Goal: Information Seeking & Learning: Learn about a topic

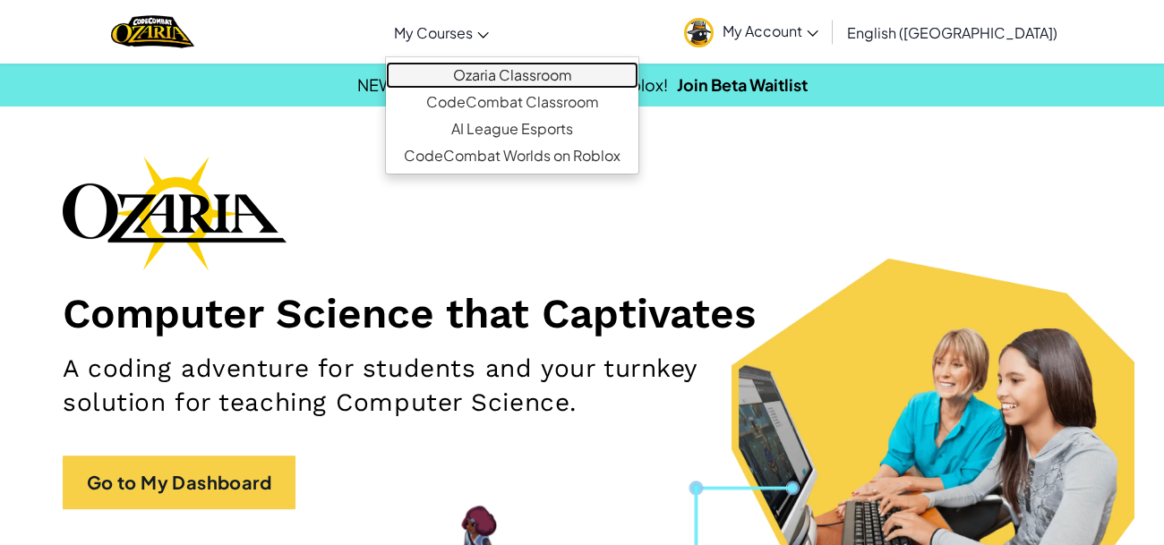
click at [548, 76] on link "Ozaria Classroom" at bounding box center [512, 75] width 252 height 27
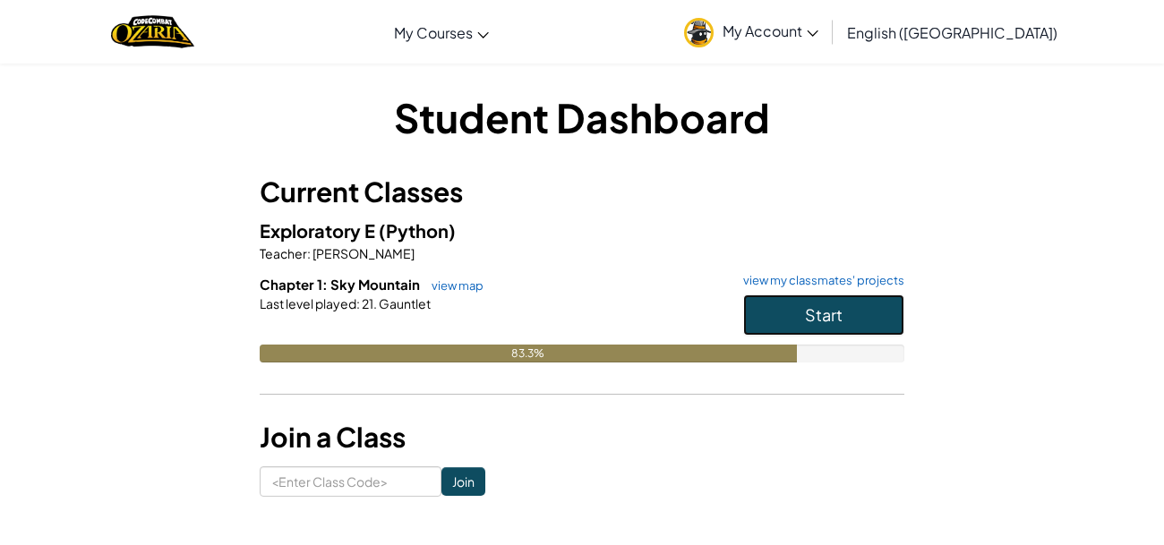
click at [845, 317] on button "Start" at bounding box center [823, 314] width 161 height 41
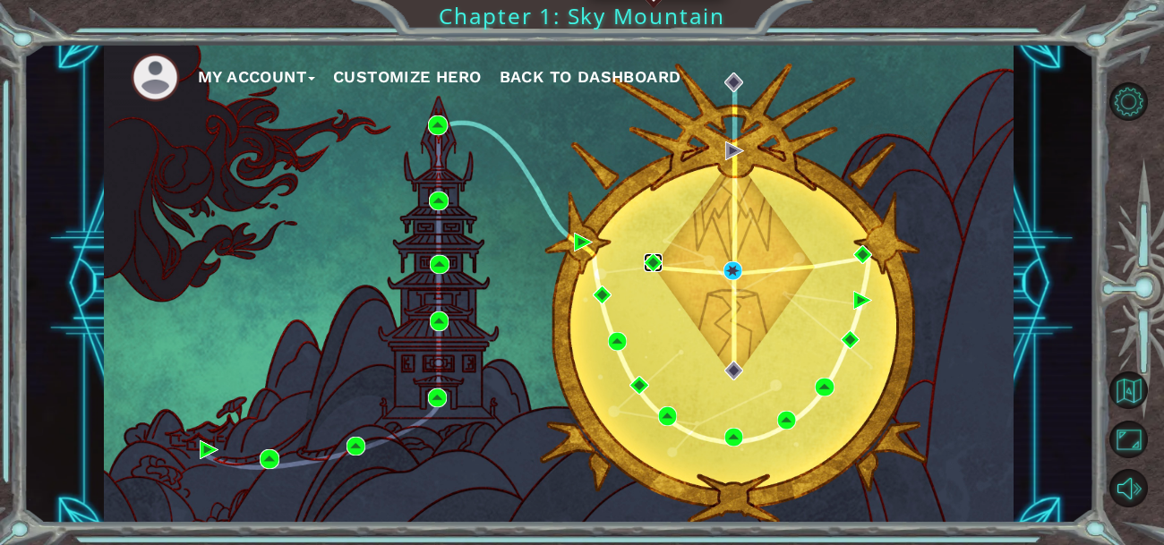
click at [646, 265] on img at bounding box center [653, 262] width 19 height 19
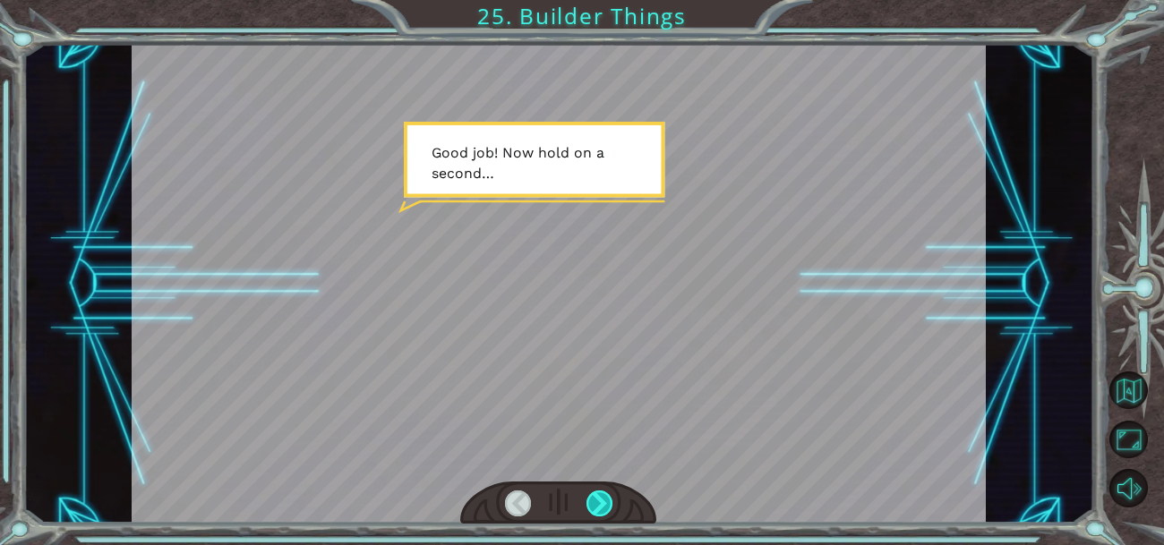
click at [605, 504] on div at bounding box center [599, 504] width 26 height 26
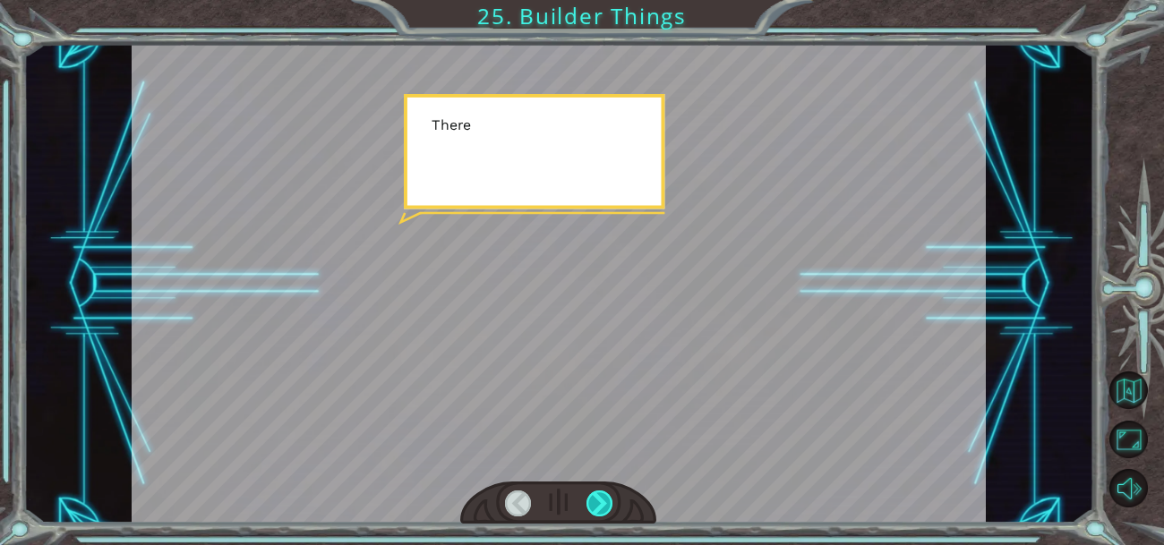
click at [605, 504] on div at bounding box center [599, 504] width 26 height 26
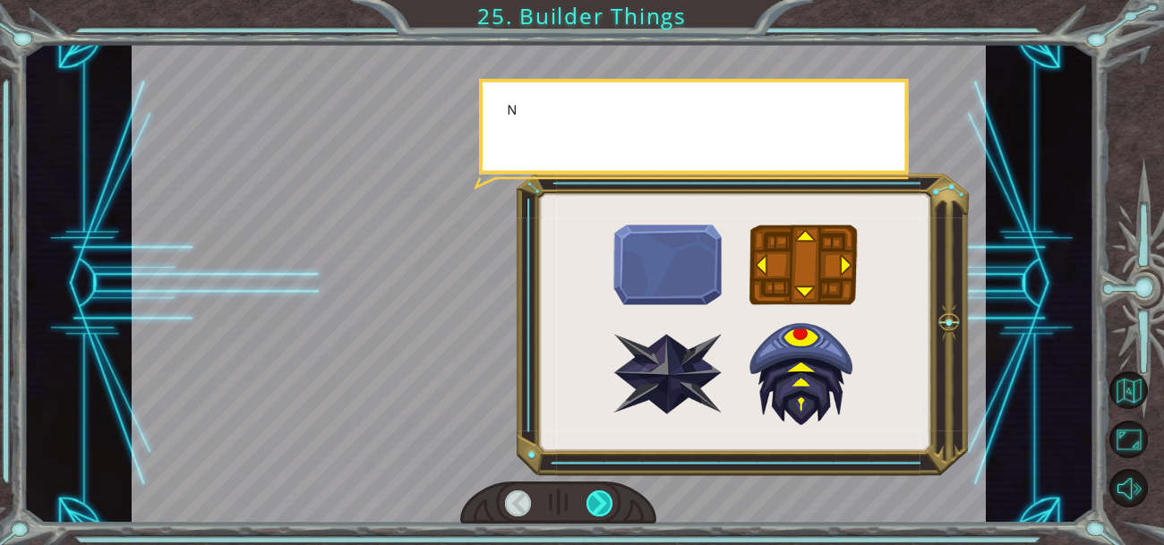
click at [605, 504] on div at bounding box center [599, 504] width 26 height 26
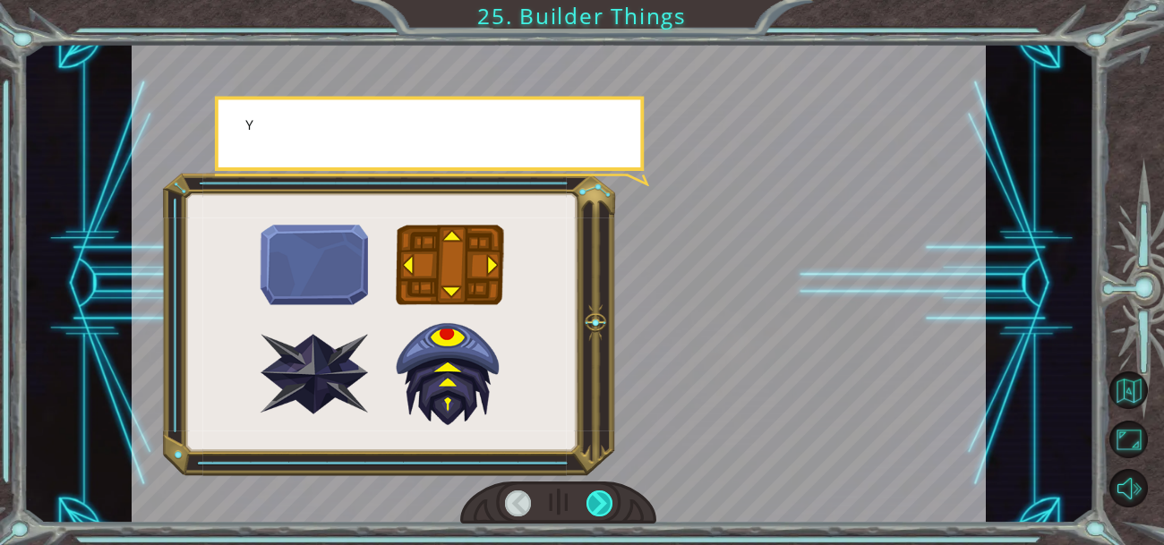
click at [605, 504] on div at bounding box center [599, 504] width 26 height 26
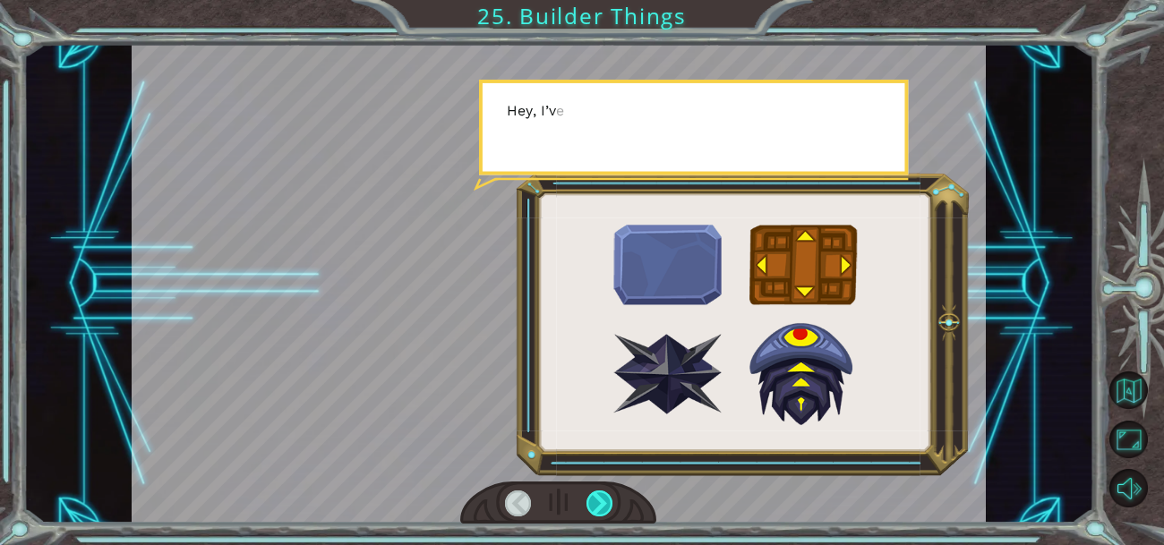
click at [605, 504] on div at bounding box center [599, 504] width 26 height 26
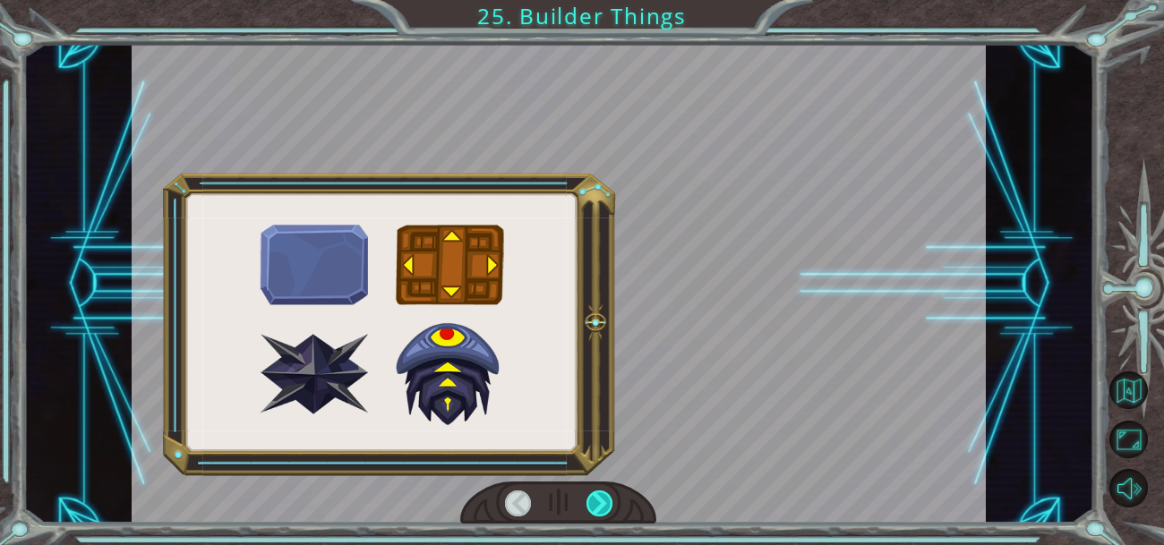
click at [605, 504] on div at bounding box center [599, 504] width 26 height 26
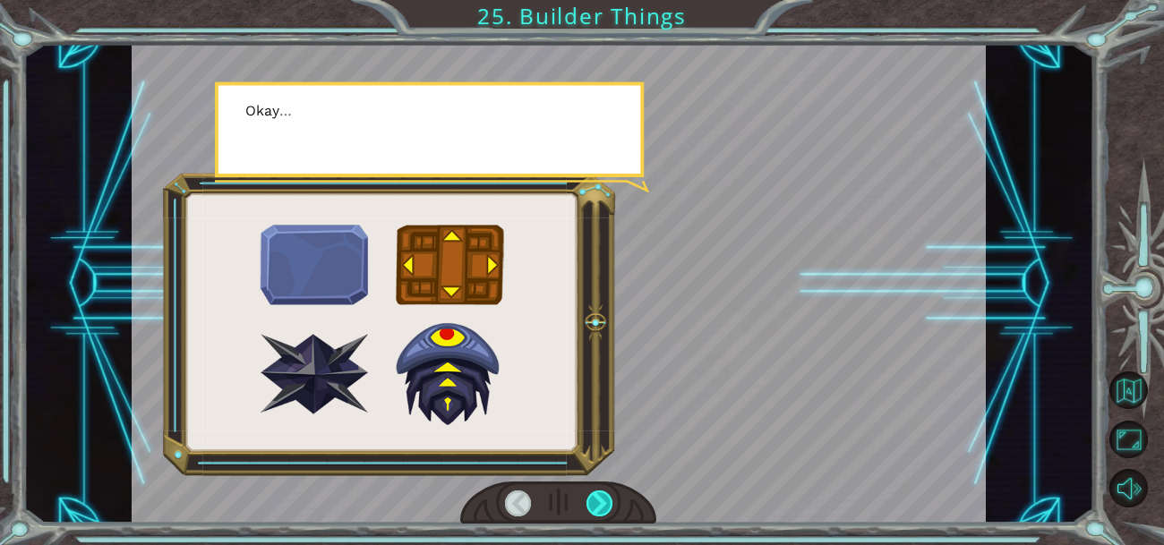
click at [605, 504] on div at bounding box center [599, 504] width 26 height 26
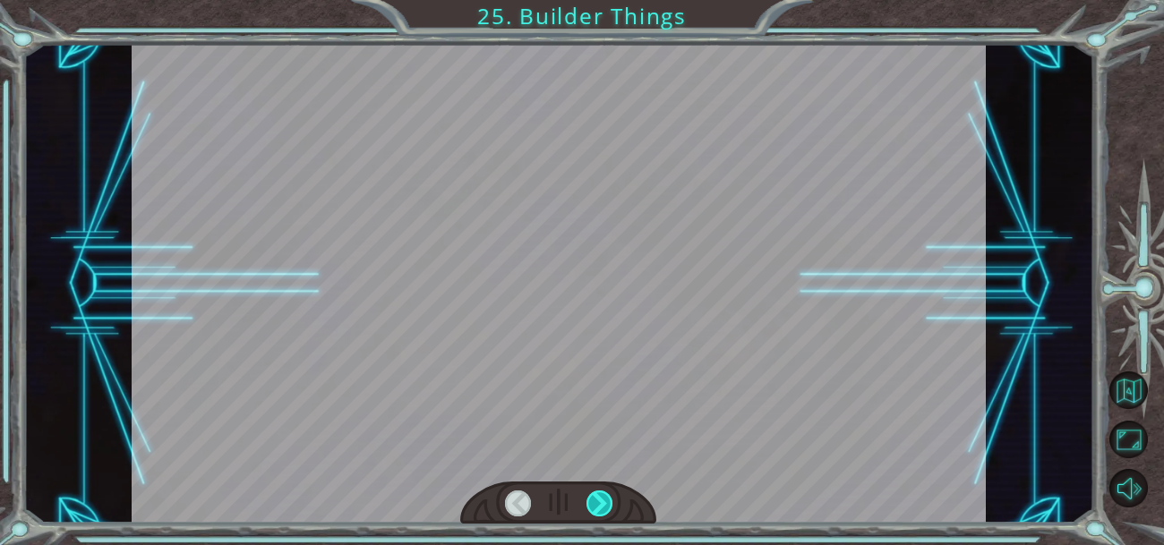
click at [605, 504] on div at bounding box center [599, 504] width 26 height 26
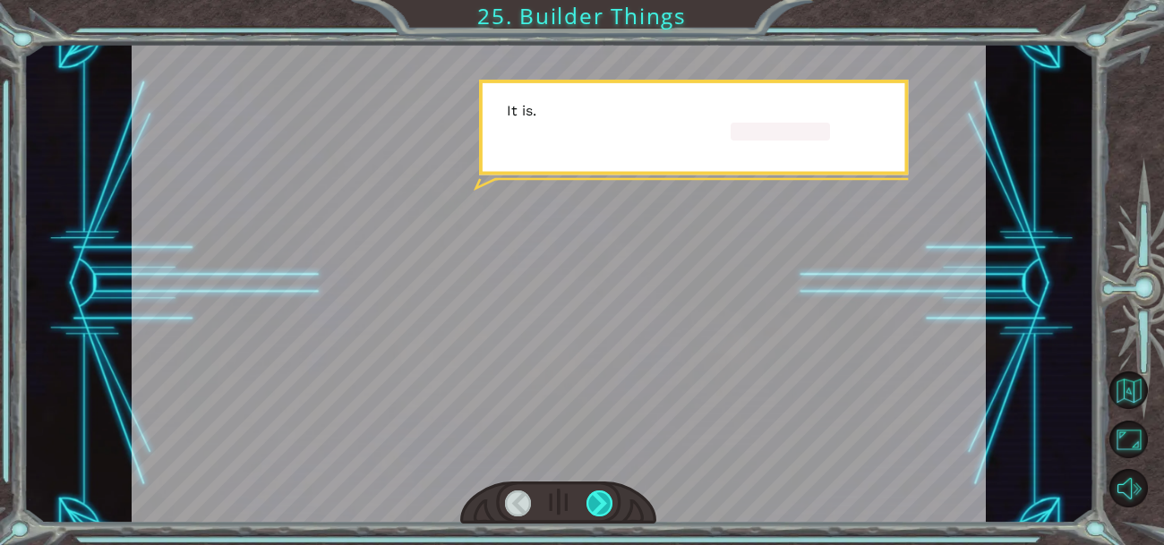
click at [605, 504] on div at bounding box center [599, 504] width 26 height 26
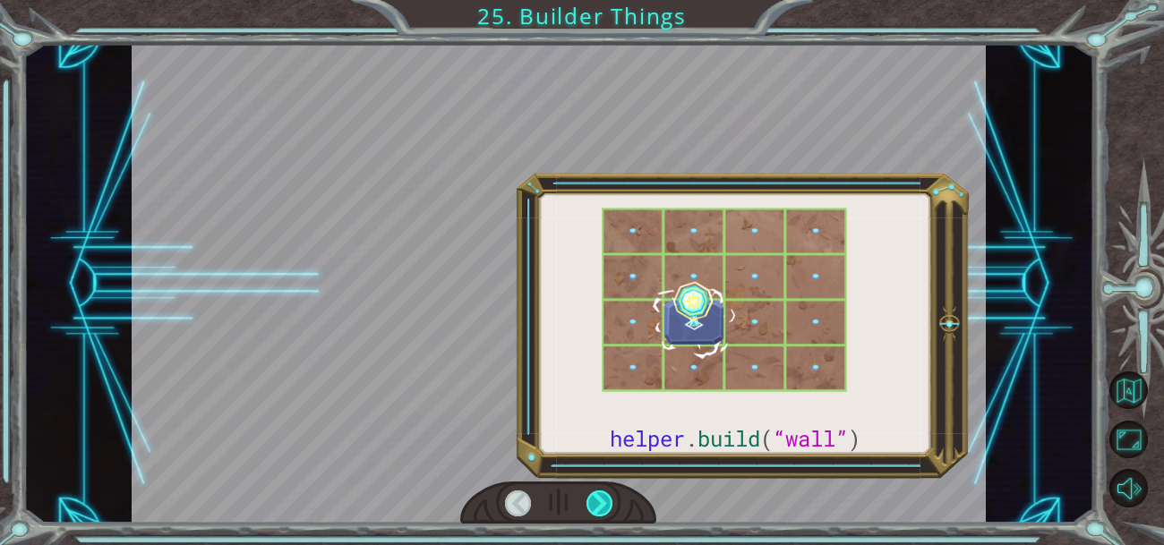
click at [605, 504] on div at bounding box center [599, 504] width 26 height 26
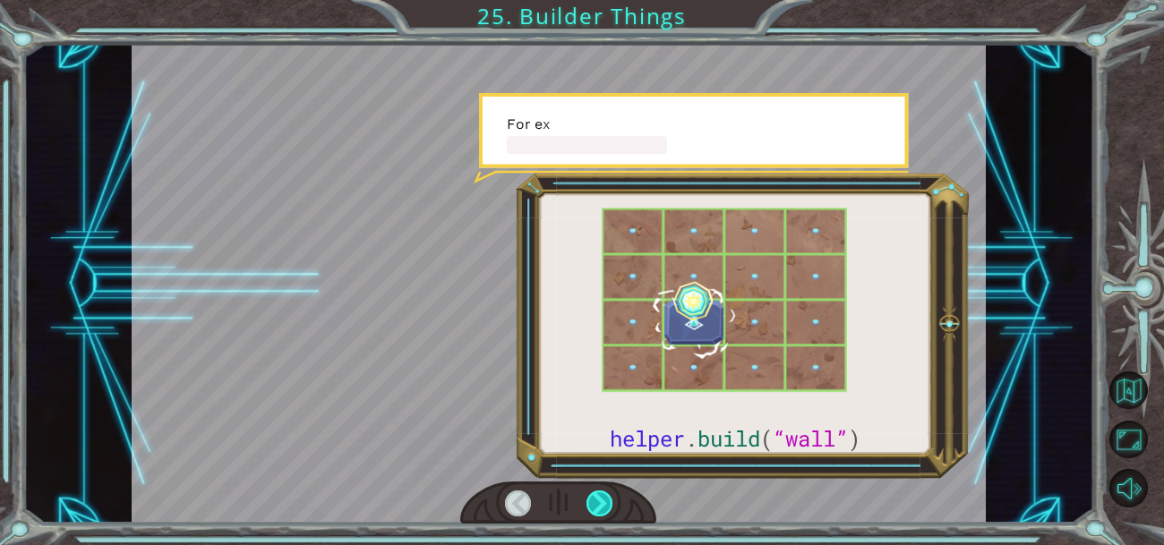
click at [605, 504] on div at bounding box center [599, 504] width 26 height 26
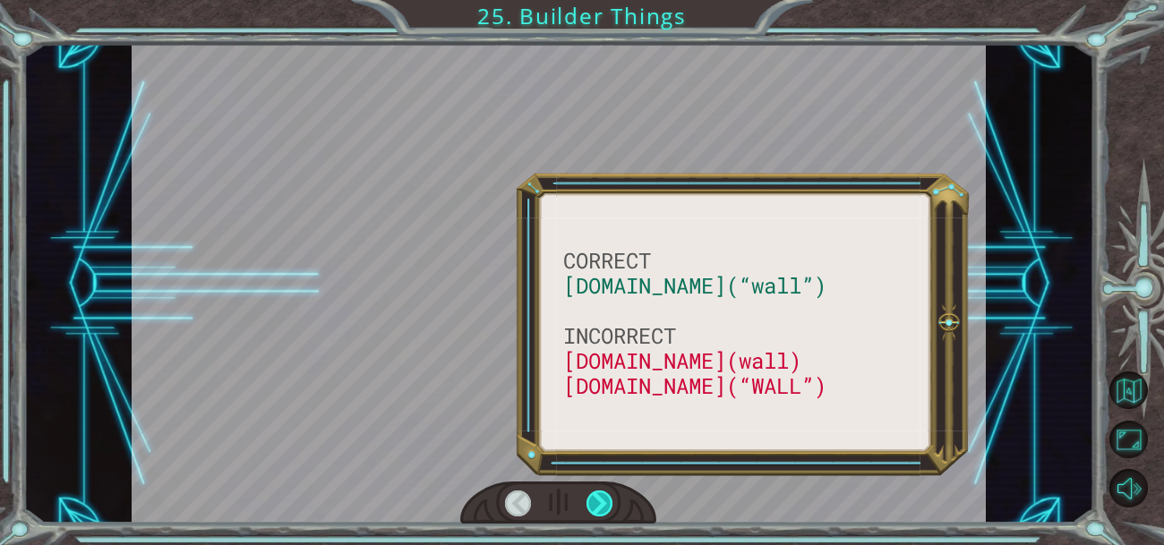
click at [605, 504] on div at bounding box center [599, 504] width 26 height 26
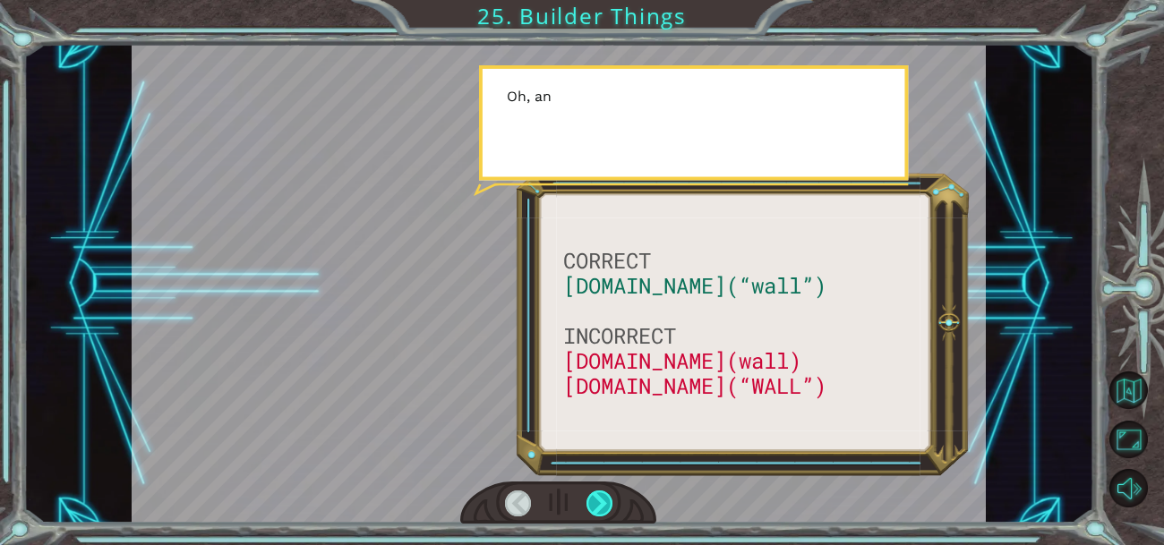
click at [605, 504] on div at bounding box center [599, 504] width 26 height 26
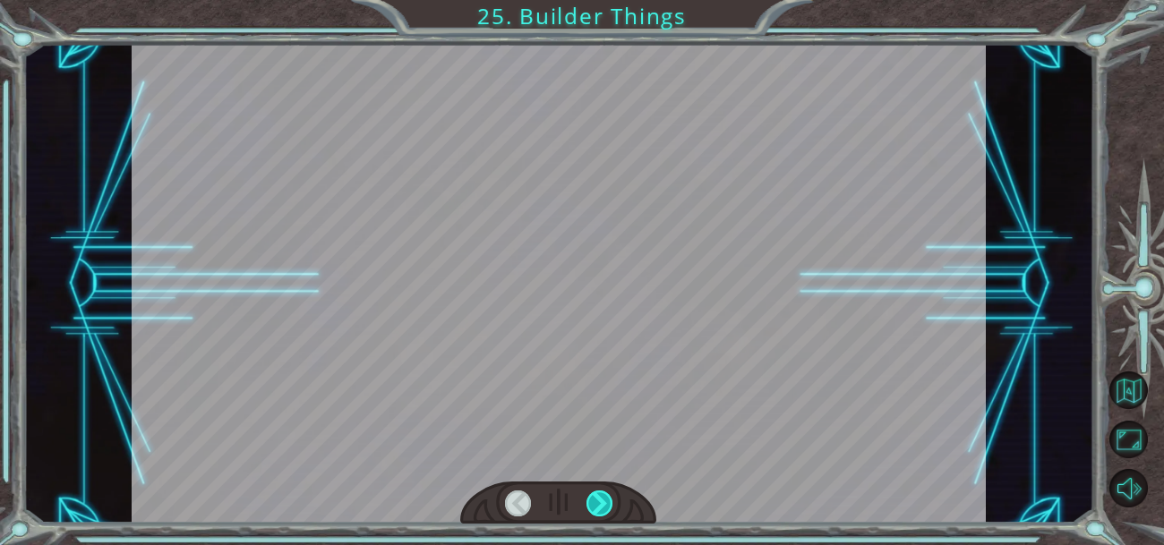
click at [605, 504] on div at bounding box center [599, 504] width 26 height 26
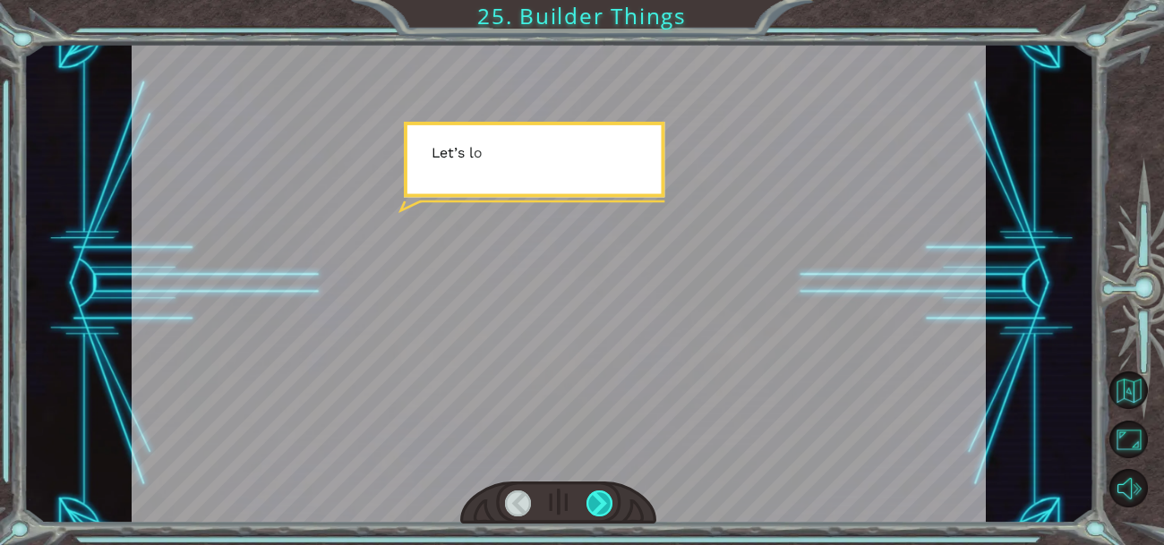
click at [605, 504] on div at bounding box center [599, 504] width 26 height 26
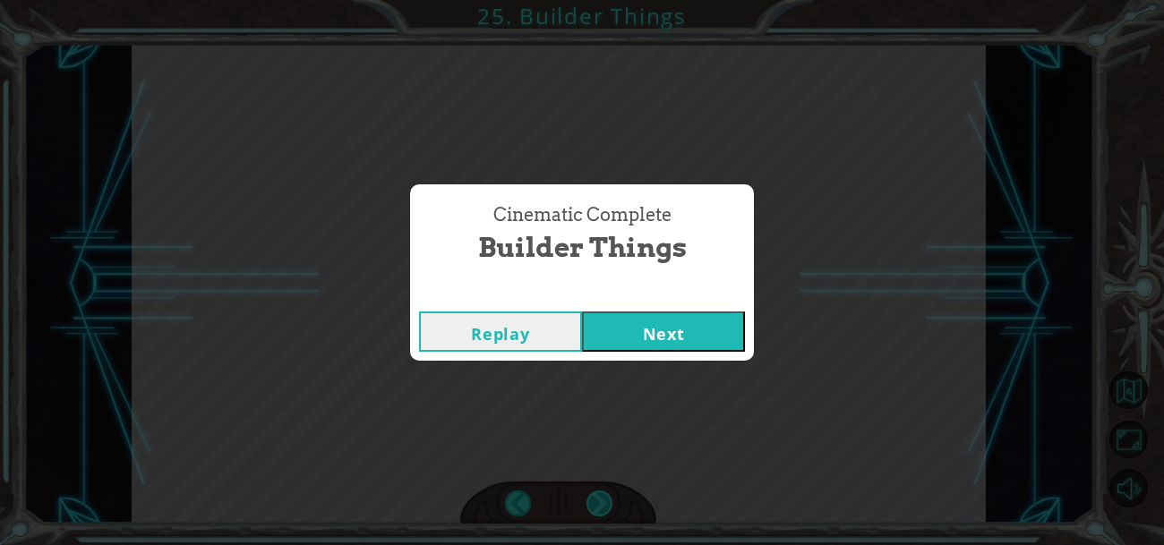
click at [605, 504] on div "Cinematic Complete Builder Things Replay Next" at bounding box center [582, 272] width 1164 height 545
click at [684, 320] on button "Next" at bounding box center [663, 331] width 163 height 40
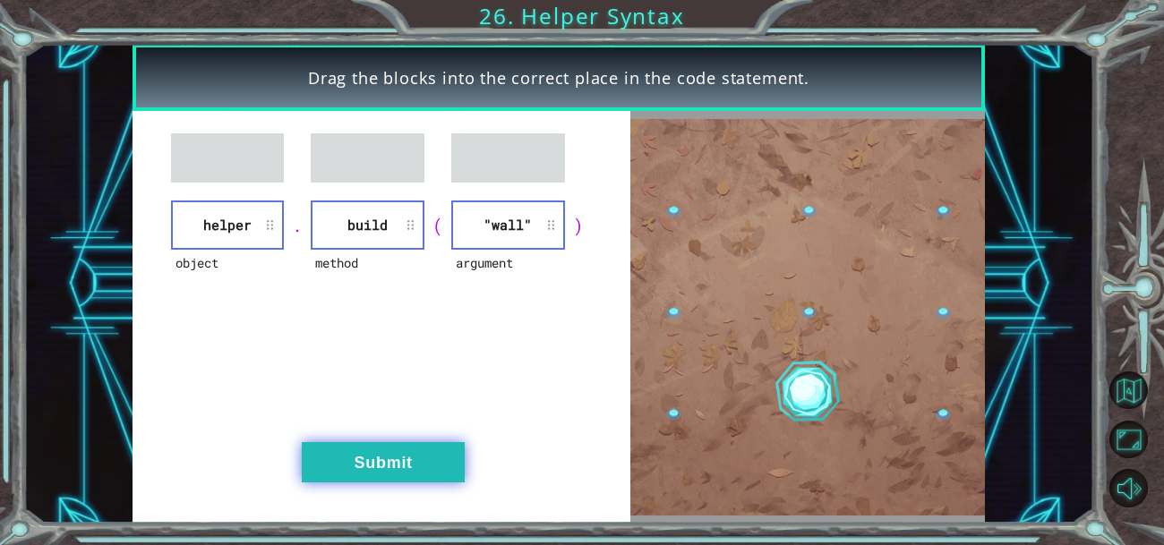
click at [373, 457] on button "Submit" at bounding box center [383, 462] width 163 height 40
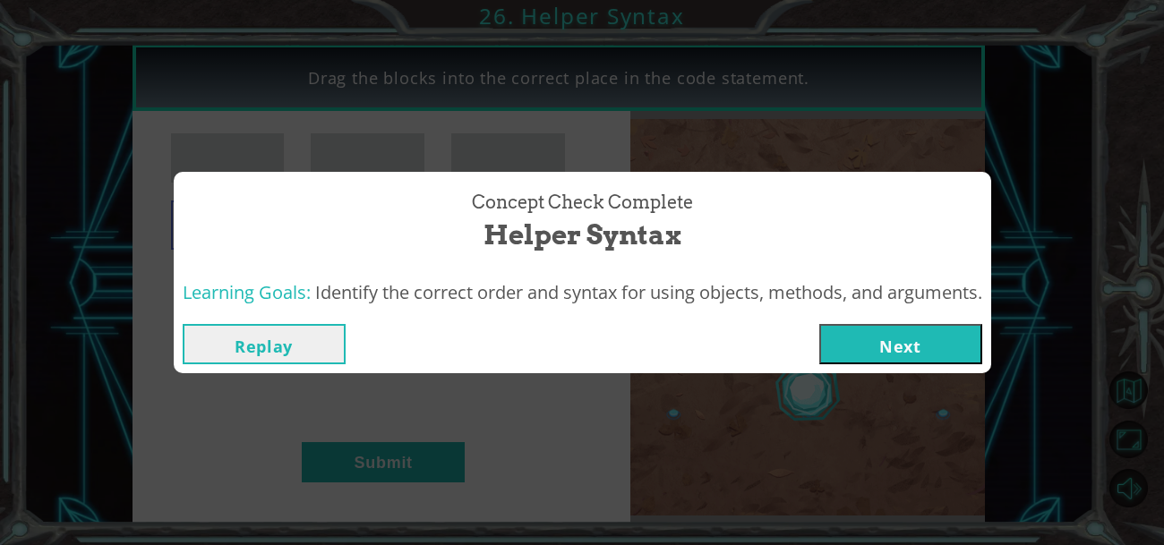
click at [898, 347] on button "Next" at bounding box center [900, 344] width 163 height 40
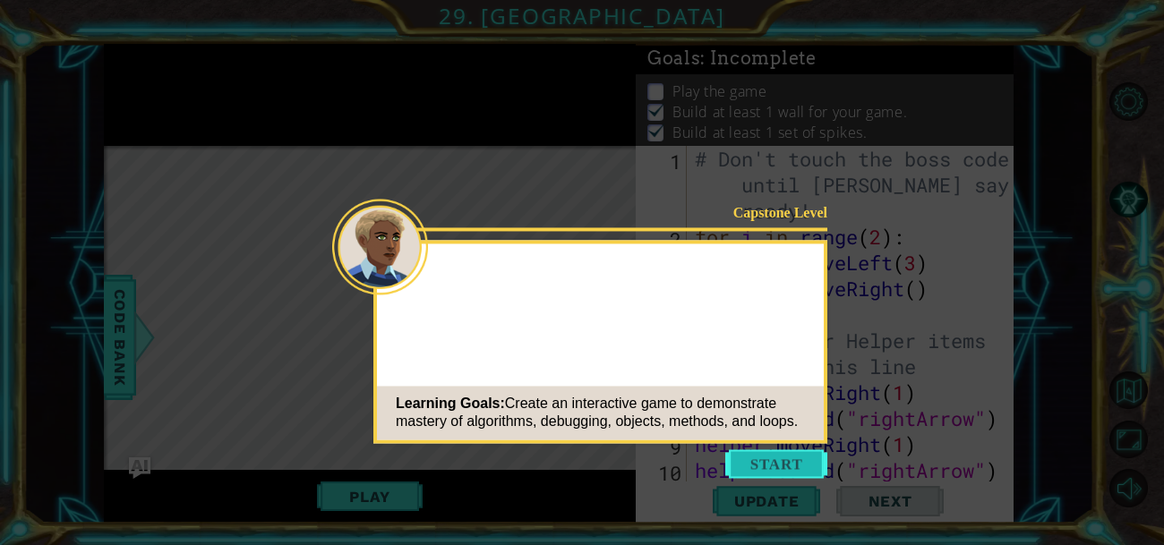
click at [753, 464] on button "Start" at bounding box center [776, 463] width 102 height 29
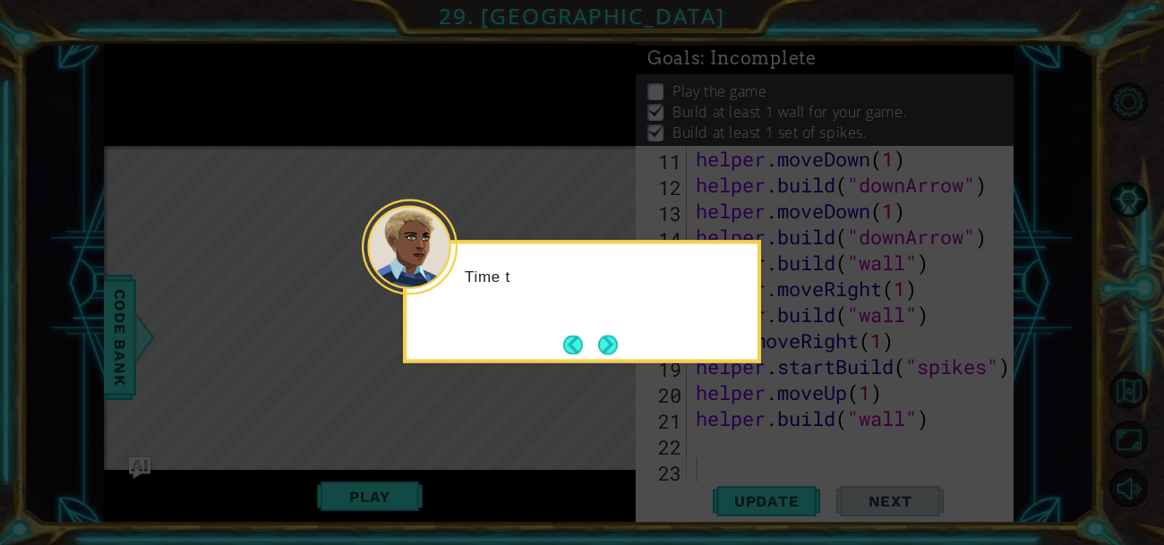
scroll to position [337, 0]
click at [452, 277] on div at bounding box center [410, 247] width 96 height 96
click at [601, 343] on button "Next" at bounding box center [607, 344] width 29 height 29
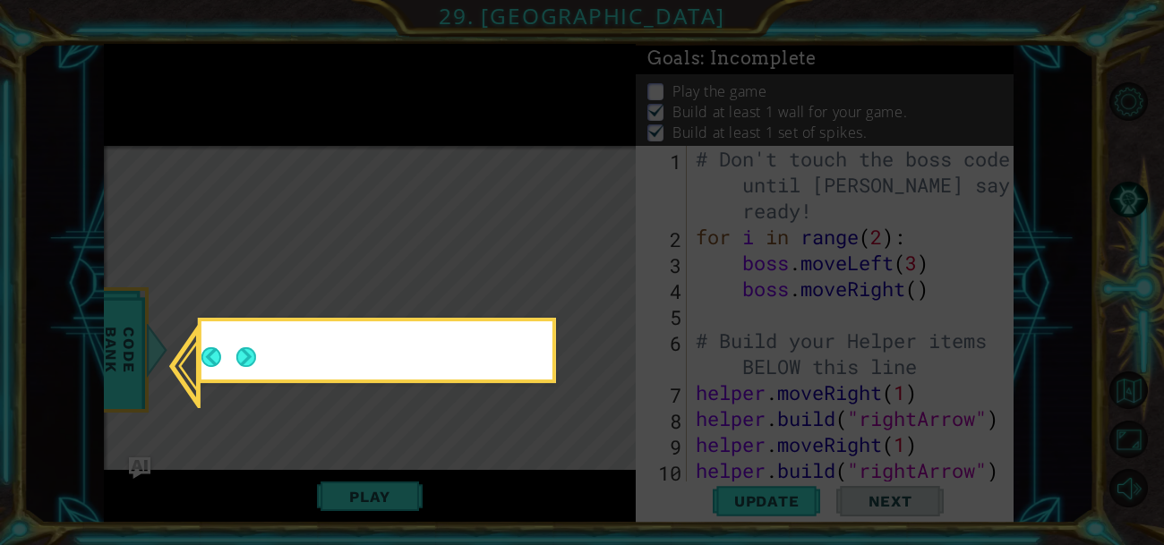
click at [601, 343] on icon at bounding box center [582, 272] width 1164 height 545
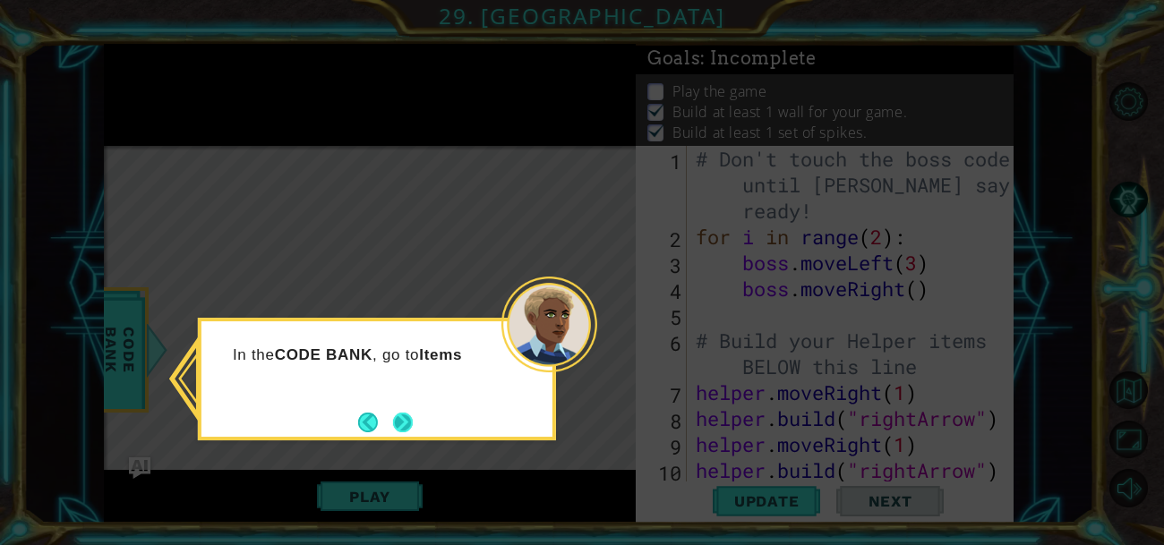
click at [406, 422] on button "Next" at bounding box center [402, 422] width 25 height 25
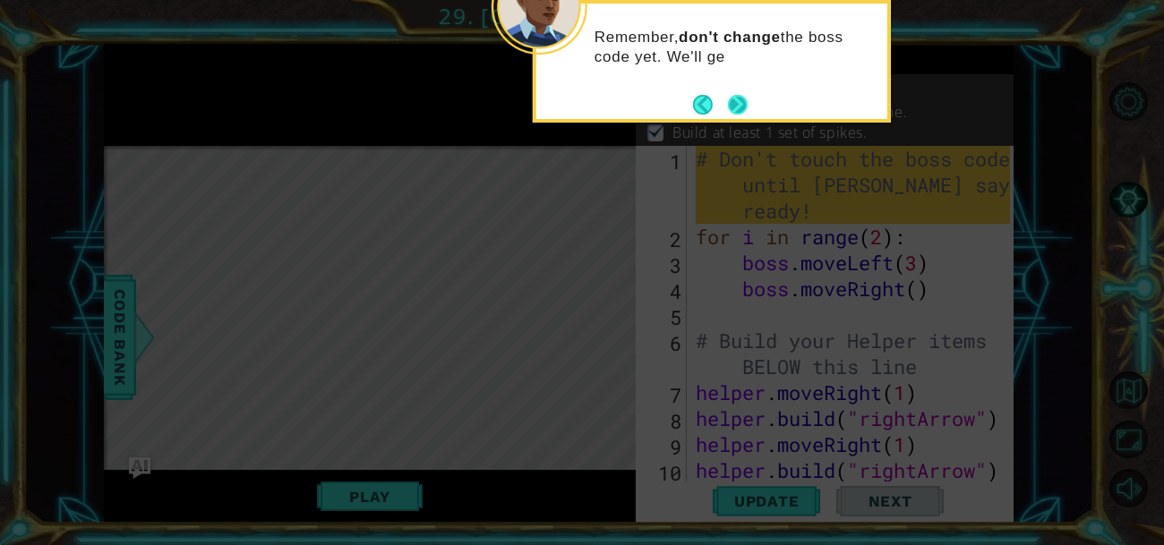
click at [740, 107] on button "Next" at bounding box center [737, 105] width 30 height 30
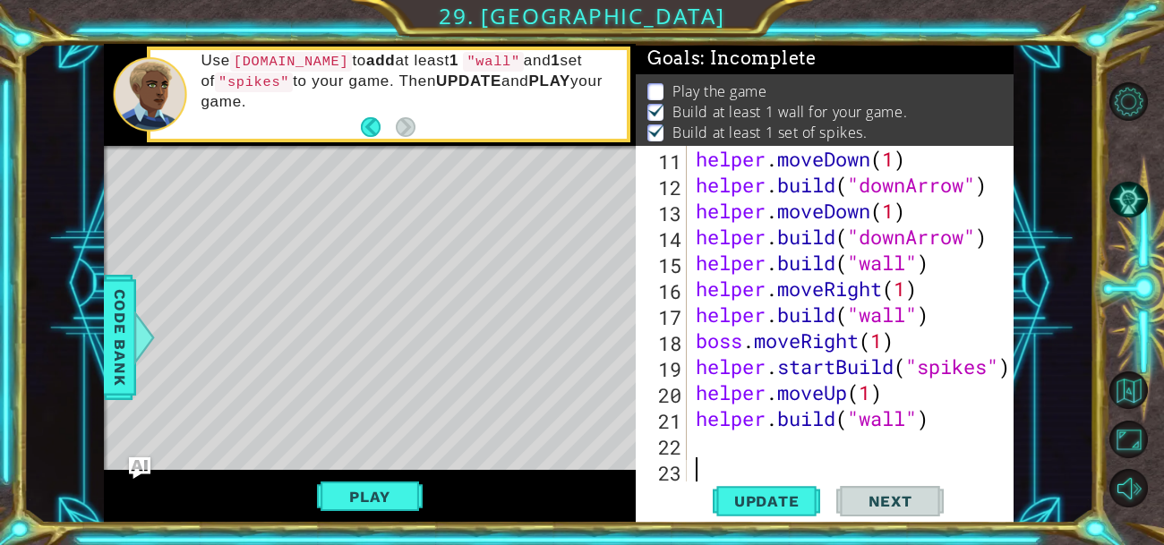
scroll to position [337, 0]
click at [775, 501] on span "Update" at bounding box center [766, 501] width 101 height 18
drag, startPoint x: 918, startPoint y: 421, endPoint x: 849, endPoint y: 418, distance: 69.0
click at [849, 418] on div "helper . moveDown ( 1 ) helper . build ( "downArrow" ) helper . moveDown ( 1 ) …" at bounding box center [855, 340] width 327 height 389
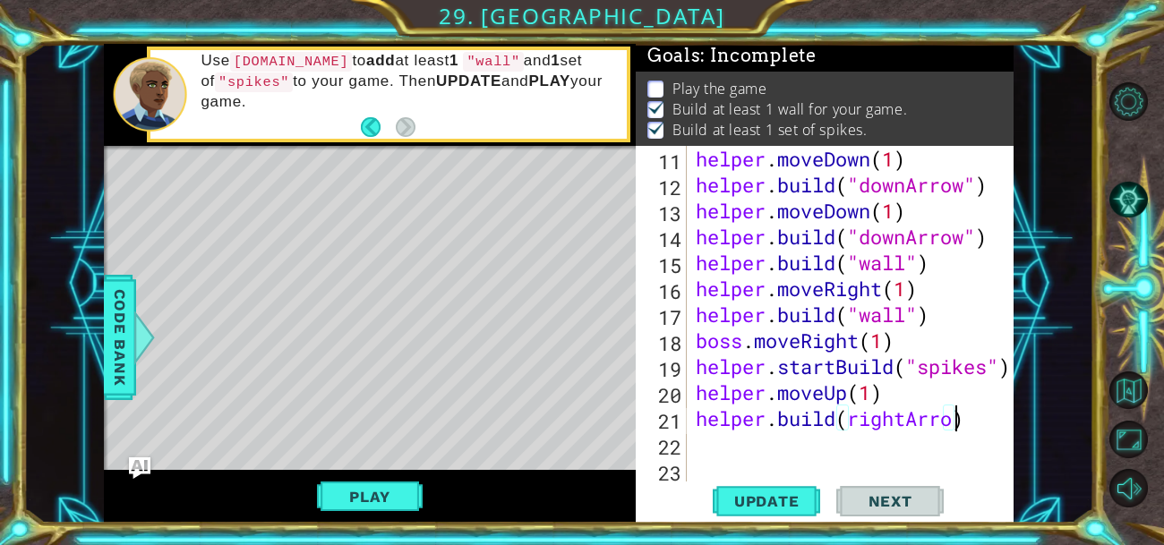
scroll to position [0, 12]
click at [848, 416] on div "helper . moveDown ( 1 ) helper . build ( "downArrow" ) helper . moveDown ( 1 ) …" at bounding box center [855, 340] width 327 height 389
click at [975, 414] on div "helper . moveDown ( 1 ) helper . build ( "downArrow" ) helper . moveDown ( 1 ) …" at bounding box center [855, 340] width 327 height 389
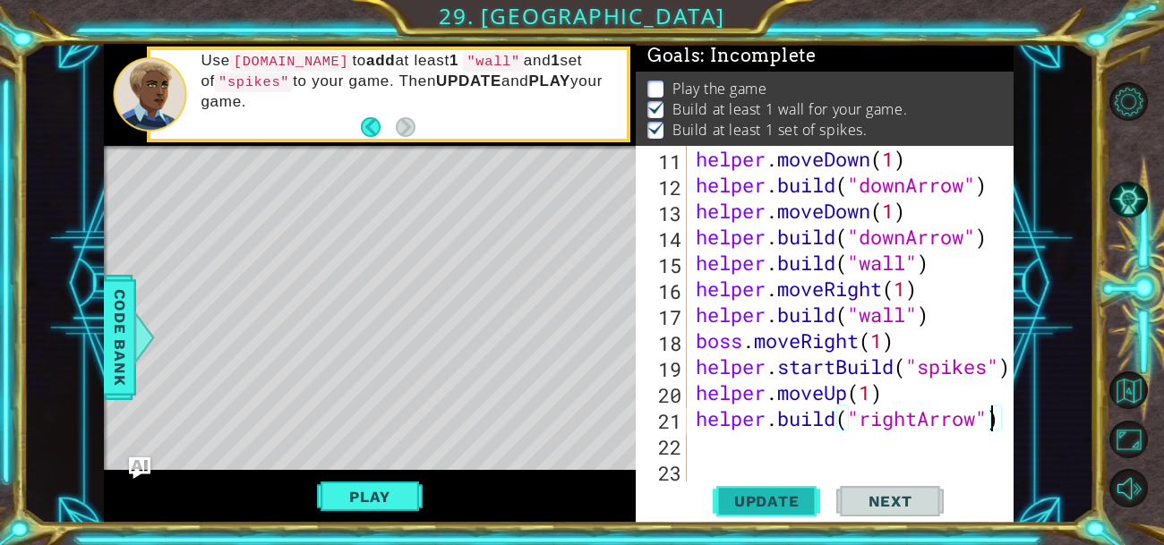
type textarea "[DOMAIN_NAME]("rightArrow")"
click at [770, 497] on span "Update" at bounding box center [766, 501] width 101 height 18
click at [715, 442] on div "helper . moveDown ( 1 ) helper . build ( "downArrow" ) helper . moveDown ( 1 ) …" at bounding box center [855, 340] width 327 height 389
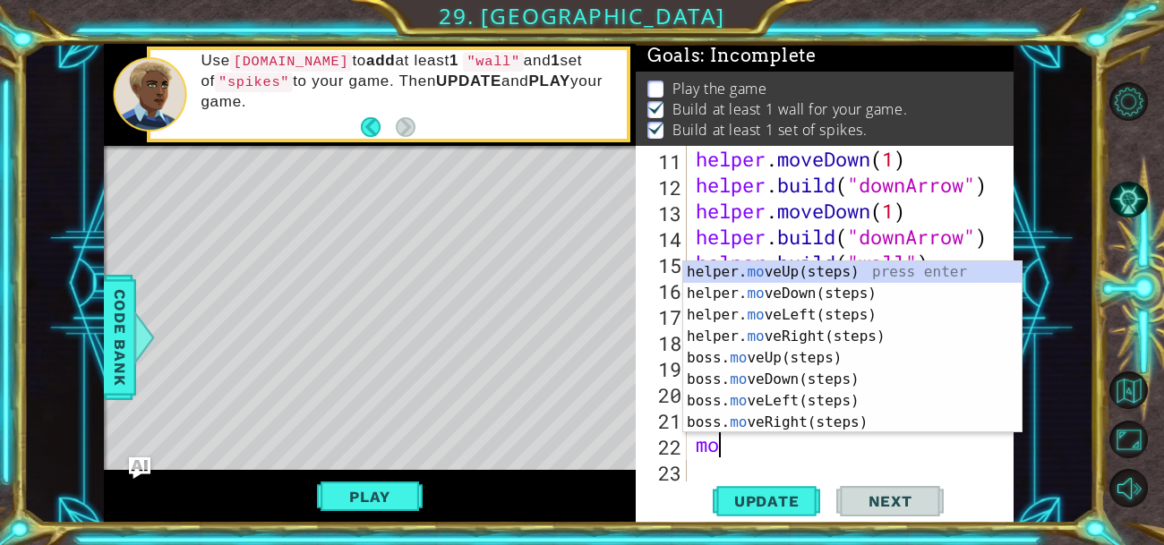
scroll to position [0, 0]
type textarea "move"
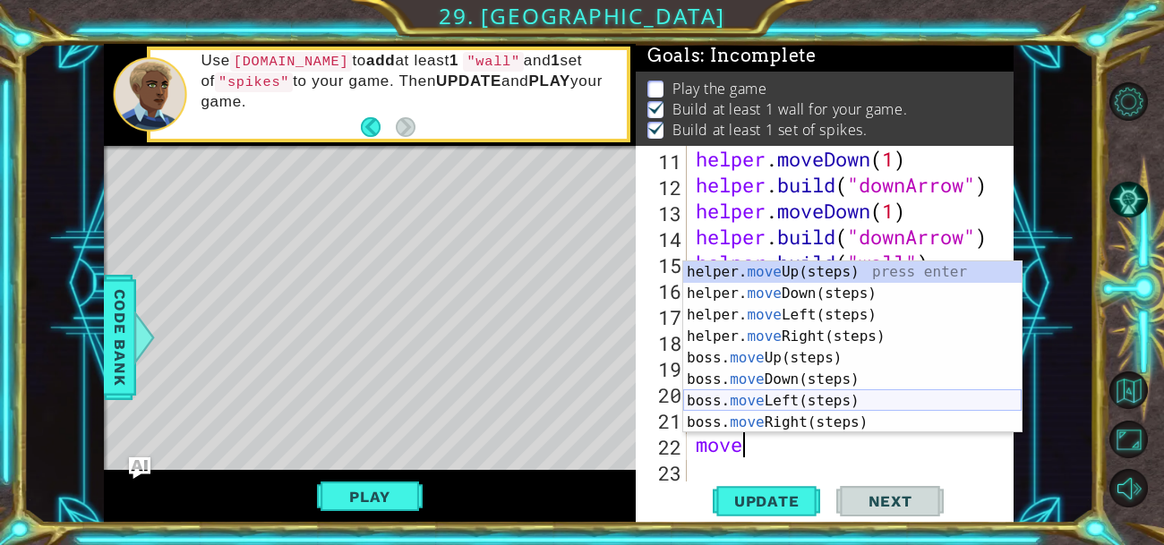
click at [827, 393] on div "helper. move Up(steps) press enter helper. move Down(steps) press enter helper.…" at bounding box center [852, 368] width 338 height 215
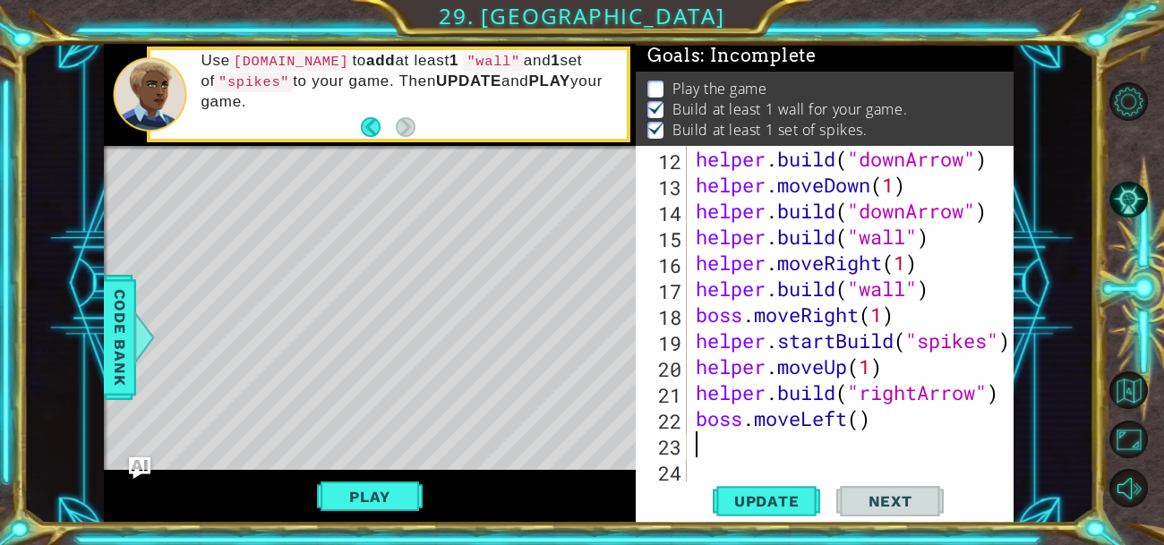
scroll to position [363, 0]
click at [860, 422] on div "helper . build ( "downArrow" ) helper . moveDown ( 1 ) helper . build ( "downAr…" at bounding box center [855, 340] width 327 height 389
click at [846, 416] on div "helper . build ( "downArrow" ) helper . moveDown ( 1 ) helper . build ( "downAr…" at bounding box center [855, 340] width 327 height 389
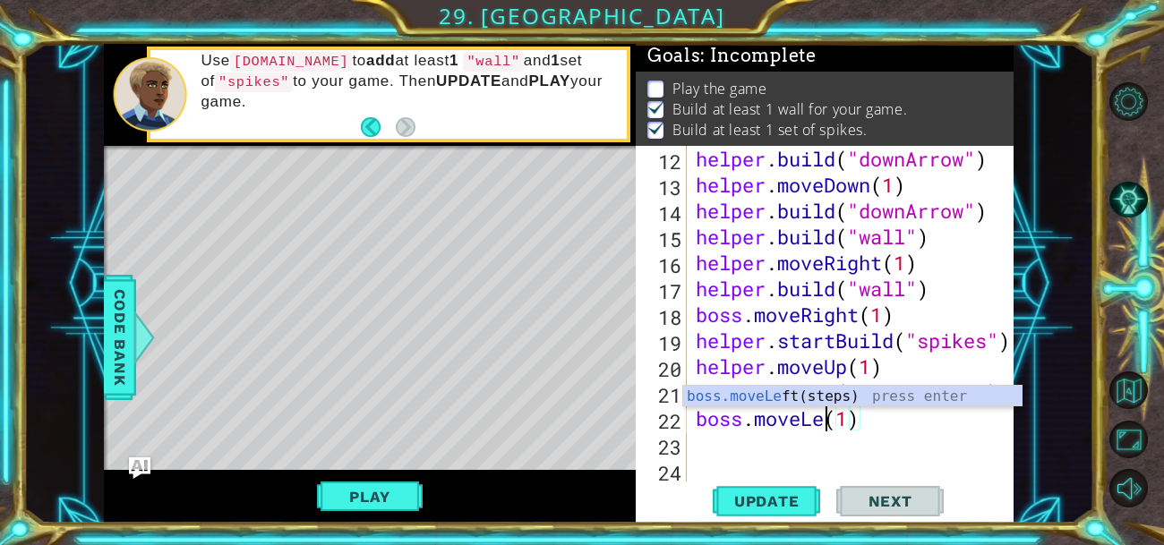
scroll to position [0, 5]
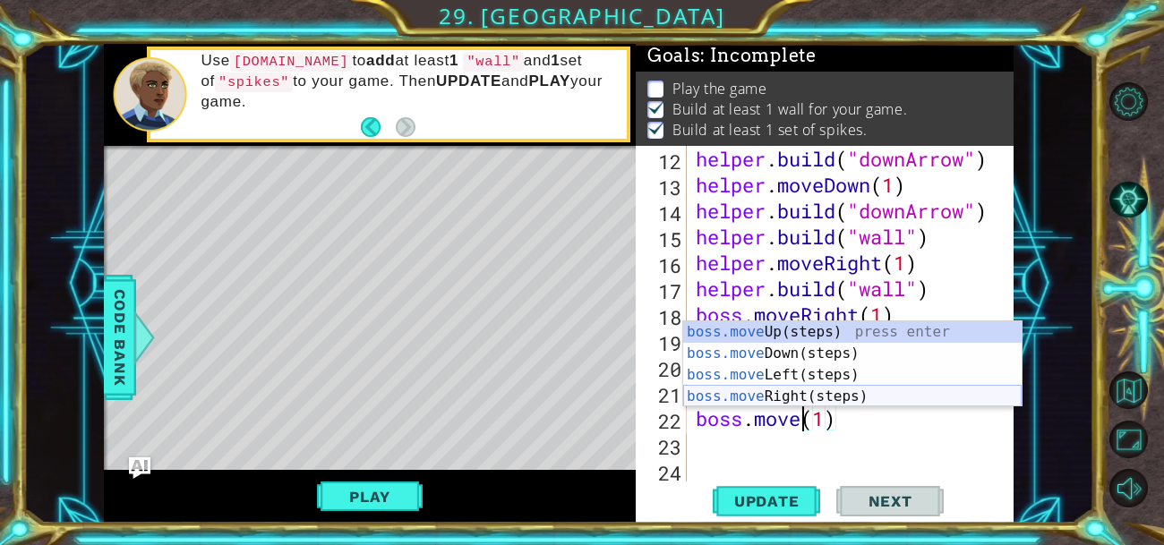
click at [821, 402] on div "boss.move Up(steps) press enter boss.move Down(steps) press enter boss.move Lef…" at bounding box center [852, 385] width 338 height 129
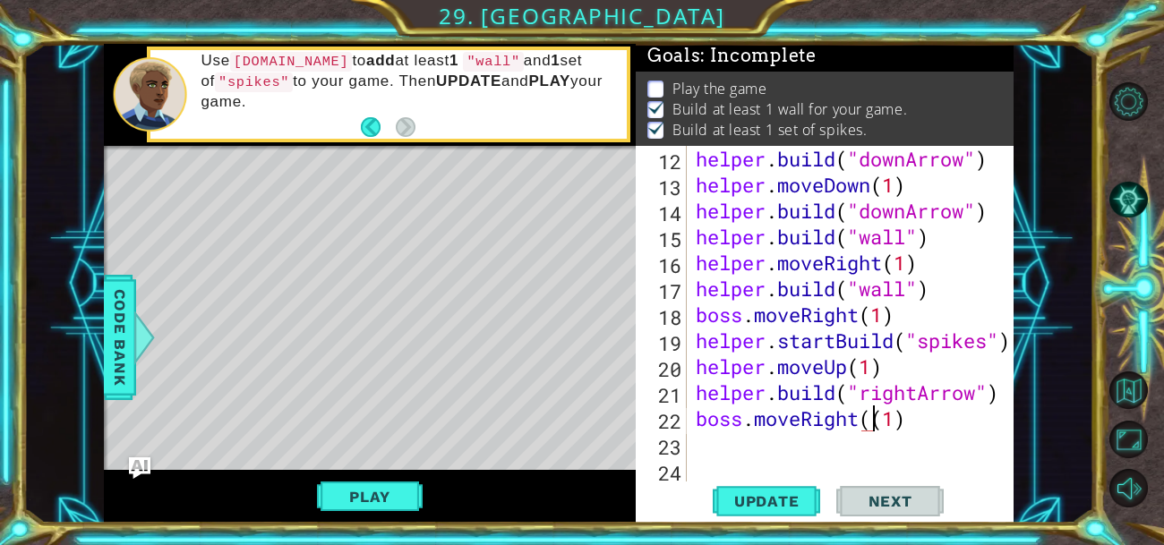
type textarea "boss.moveRight(1)"
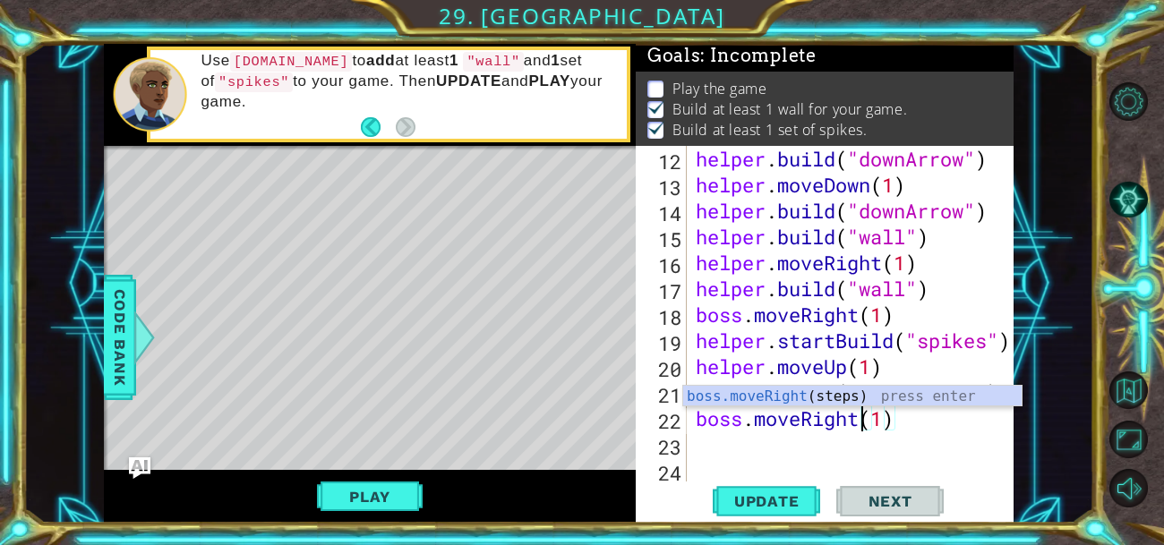
click at [825, 444] on div "helper . build ( "downArrow" ) helper . moveDown ( 1 ) helper . build ( "downAr…" at bounding box center [855, 340] width 327 height 389
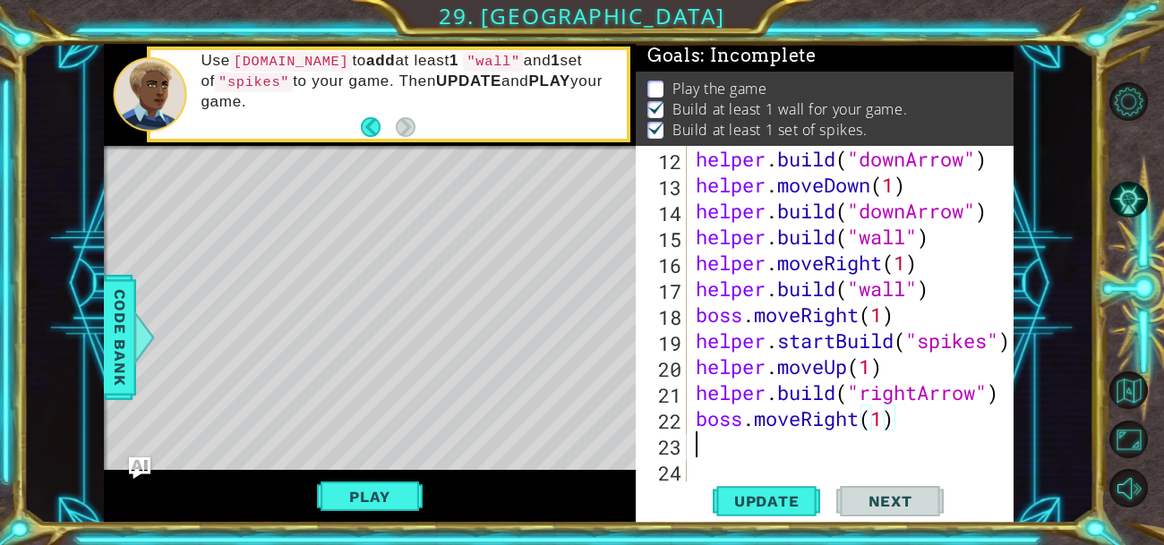
scroll to position [0, 0]
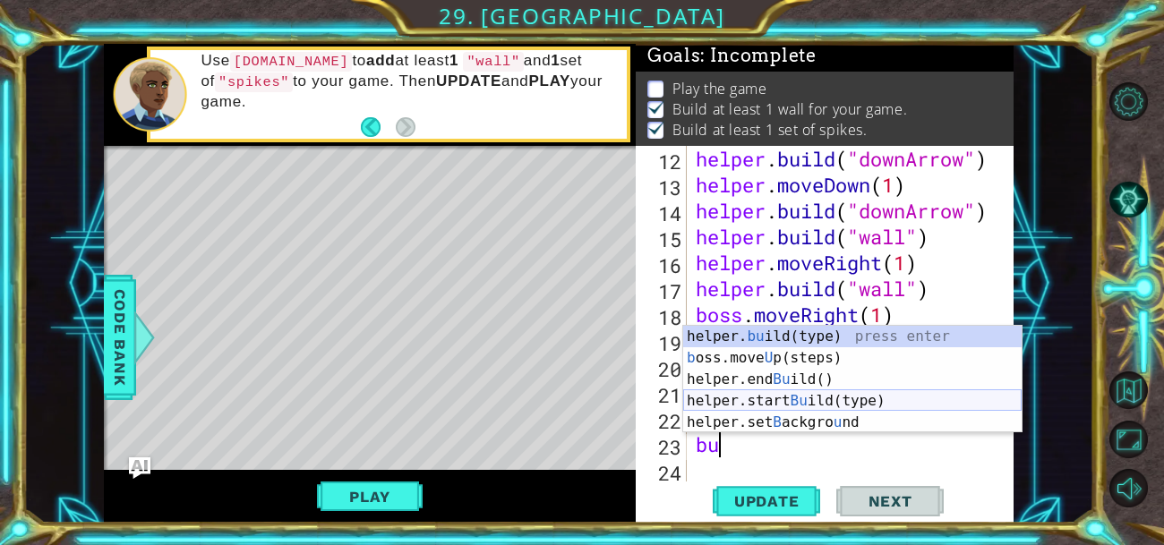
click at [819, 398] on div "helper. bu ild(type) press enter b oss.move U p(steps) press enter helper.end B…" at bounding box center [852, 401] width 338 height 150
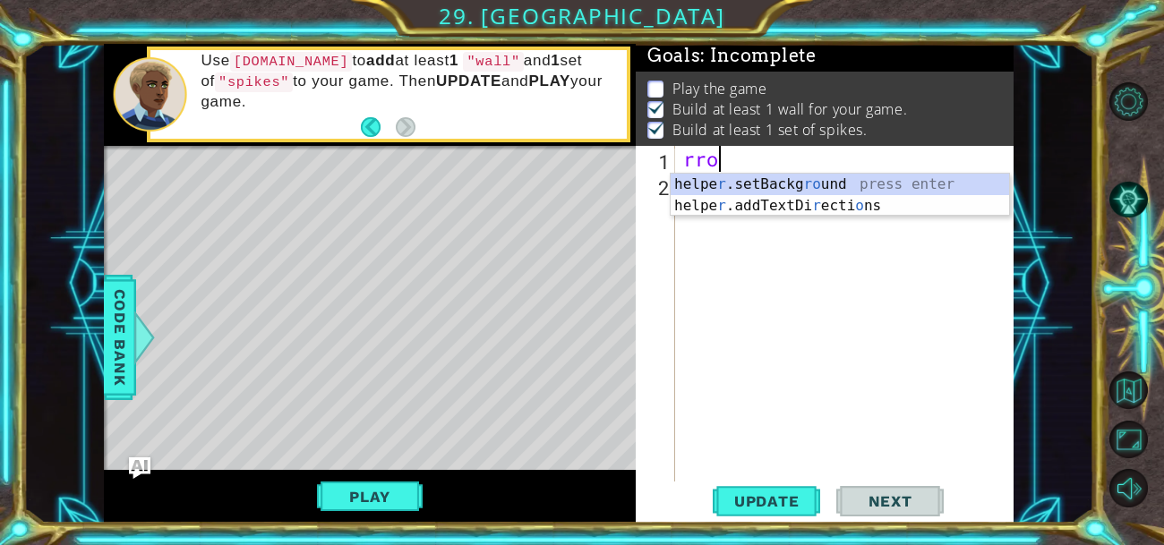
scroll to position [0, 1]
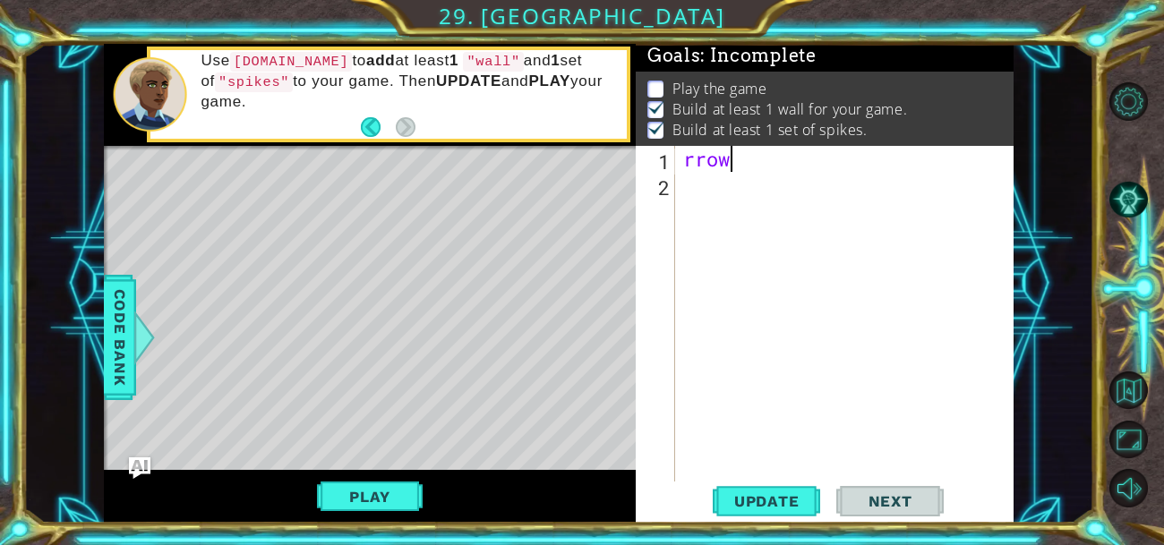
type textarea "r"
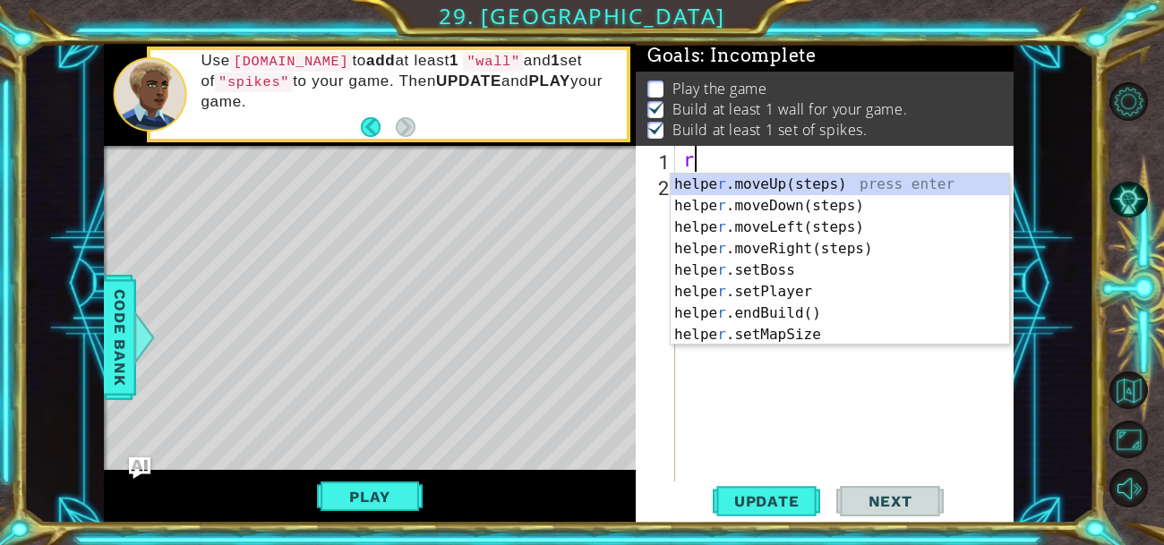
click at [901, 424] on div "r" at bounding box center [848, 340] width 339 height 389
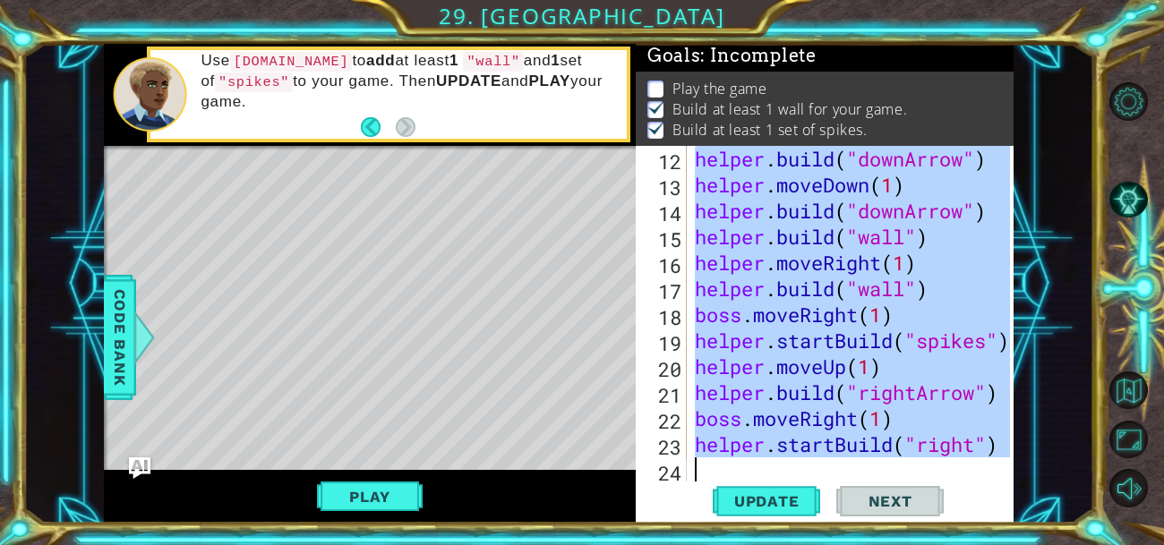
scroll to position [363, 0]
type textarea "helper.startBuild("right")"
click at [962, 467] on div "helper . build ( "downArrow" ) helper . moveDown ( 1 ) helper . build ( "downAr…" at bounding box center [850, 314] width 318 height 337
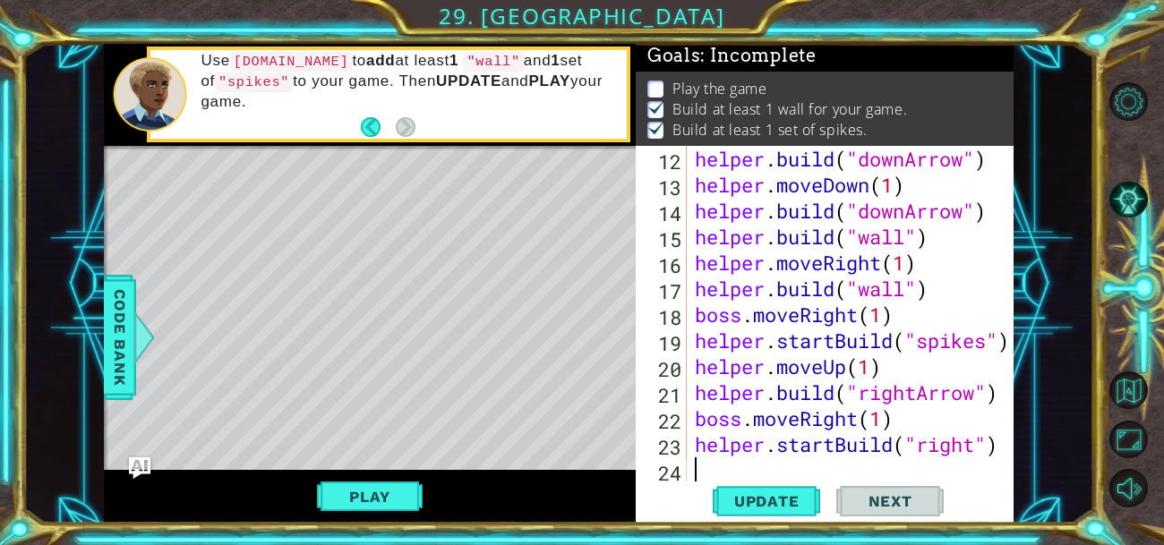
click at [977, 445] on div "helper . build ( "downArrow" ) helper . moveDown ( 1 ) helper . build ( "downAr…" at bounding box center [855, 340] width 328 height 389
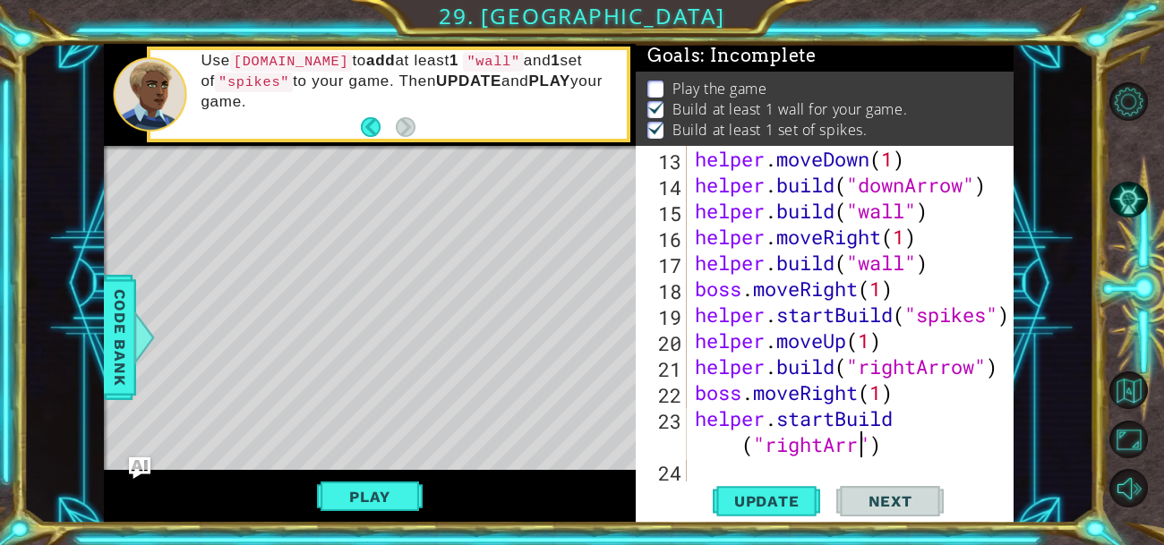
scroll to position [0, 15]
click at [734, 439] on div "helper . moveDown ( 1 ) helper . build ( "downArrow" ) helper . build ( "wall" …" at bounding box center [855, 340] width 328 height 389
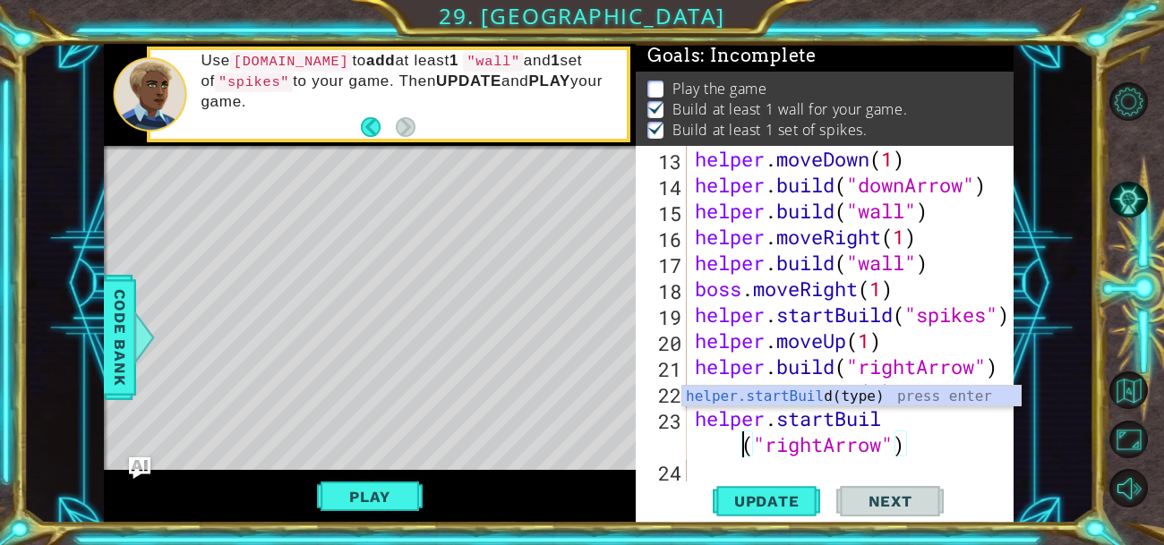
type textarea "helper.startBui("rightArrow")"
